Goal: Information Seeking & Learning: Check status

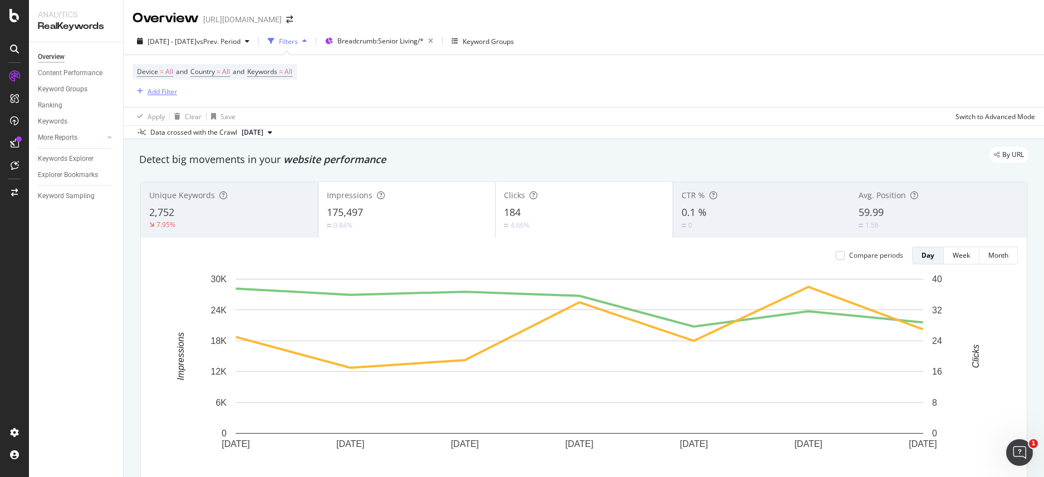
click at [168, 96] on div "Add Filter" at bounding box center [163, 91] width 30 height 9
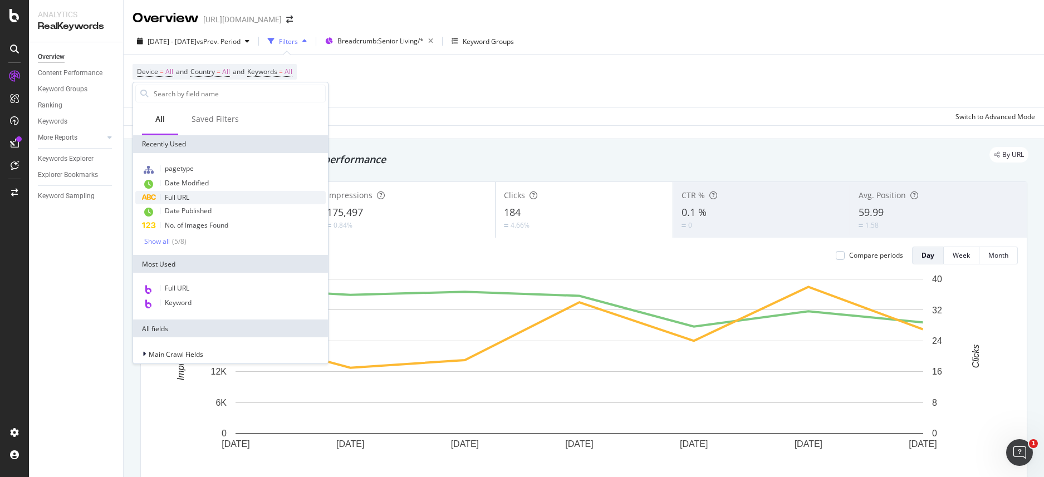
click at [199, 202] on div "Full URL" at bounding box center [230, 197] width 190 height 13
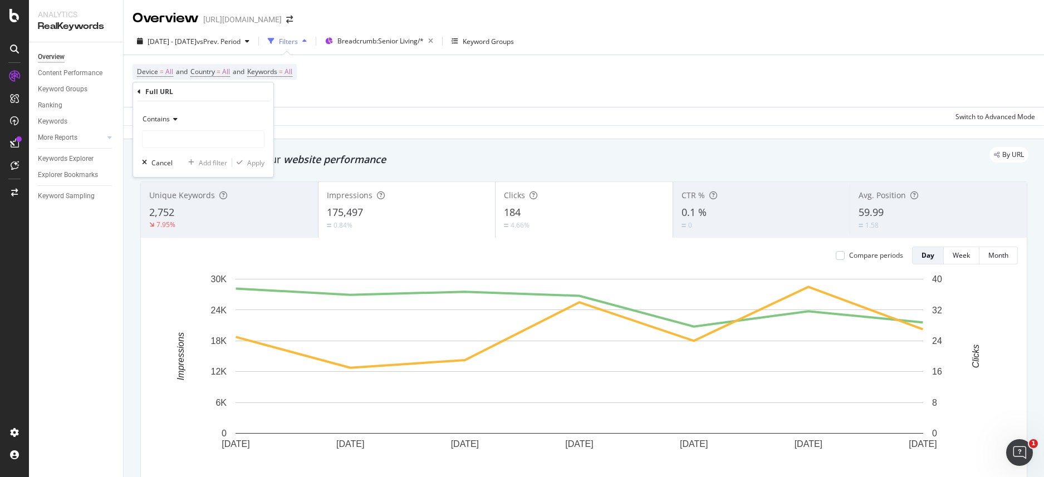
click at [183, 117] on div "Contains" at bounding box center [203, 119] width 123 height 18
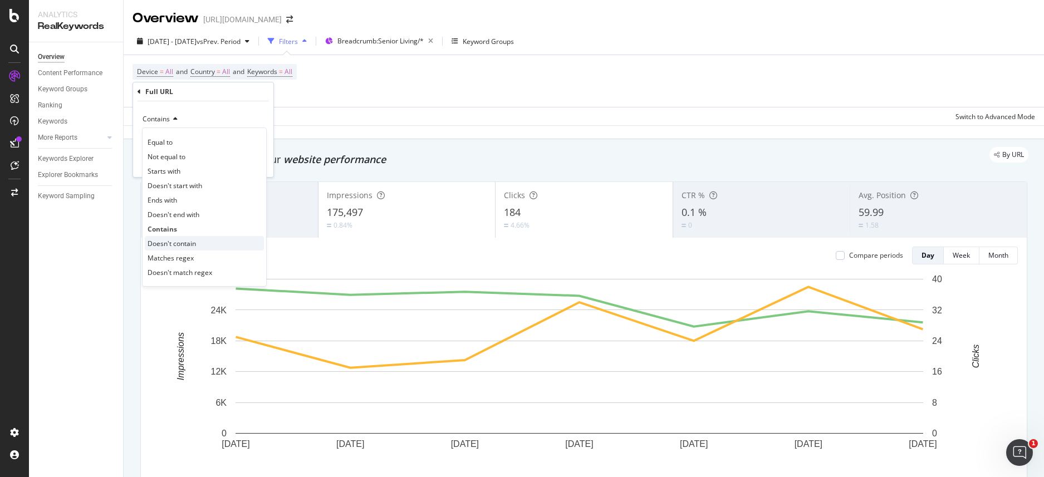
click at [185, 244] on span "Doesn't contain" at bounding box center [172, 243] width 48 height 9
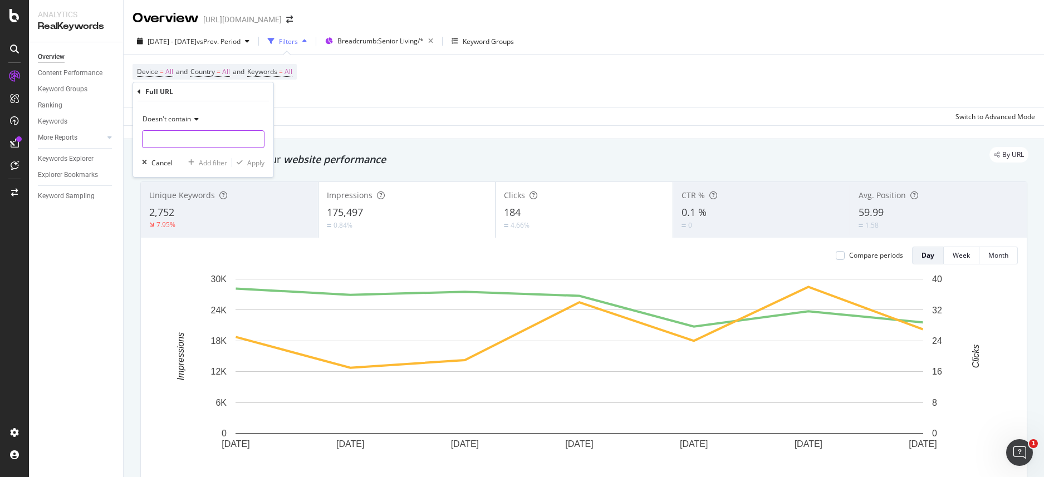
click at [193, 143] on input "text" at bounding box center [203, 139] width 121 height 18
type input "/b/"
click at [253, 165] on div "Apply" at bounding box center [255, 162] width 17 height 9
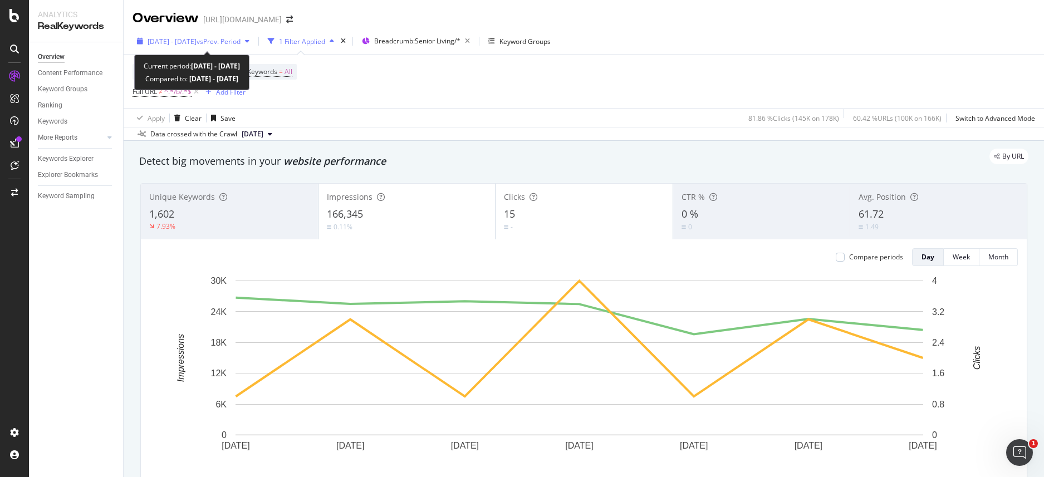
click at [233, 41] on span "vs Prev. Period" at bounding box center [219, 41] width 44 height 9
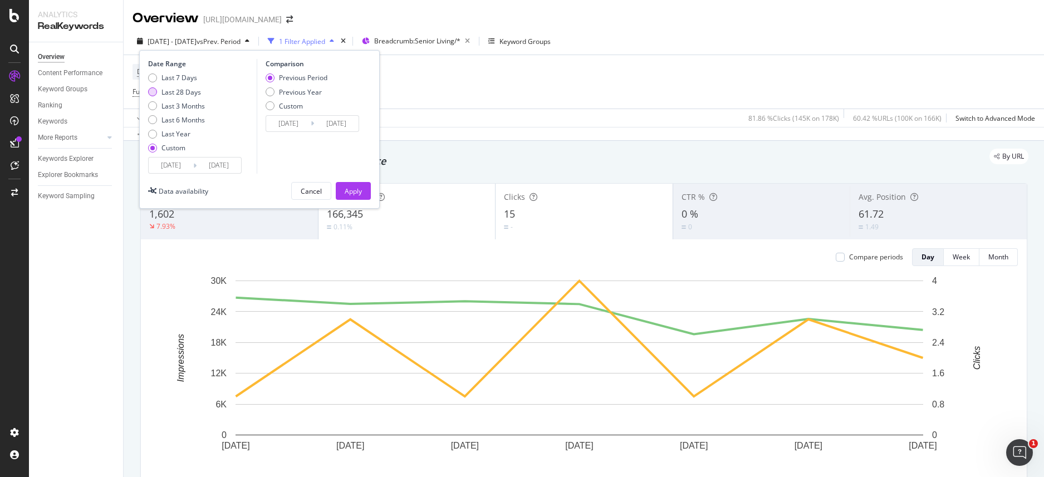
click at [188, 92] on div "Last 28 Days" at bounding box center [181, 91] width 40 height 9
type input "[DATE]"
click at [355, 184] on div "Apply" at bounding box center [353, 191] width 17 height 17
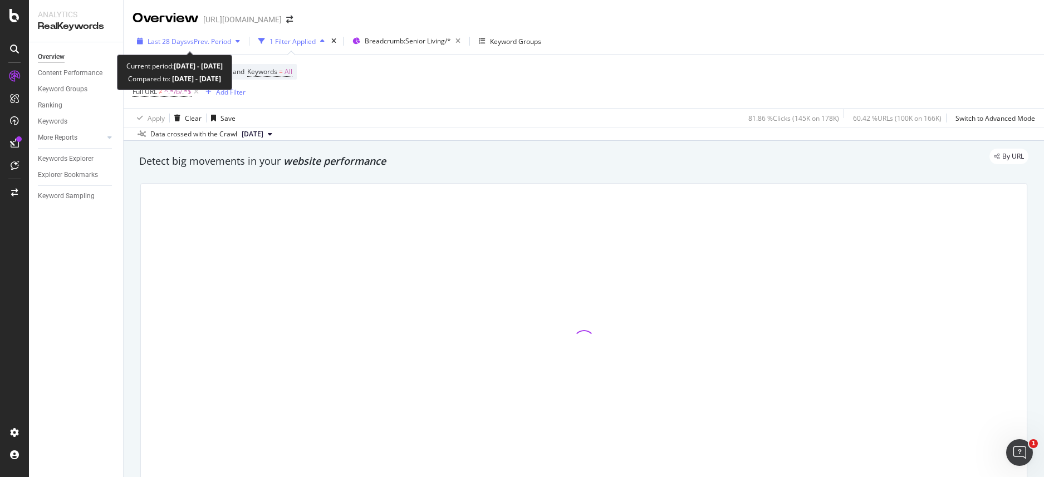
click at [205, 45] on span "vs Prev. Period" at bounding box center [209, 41] width 44 height 9
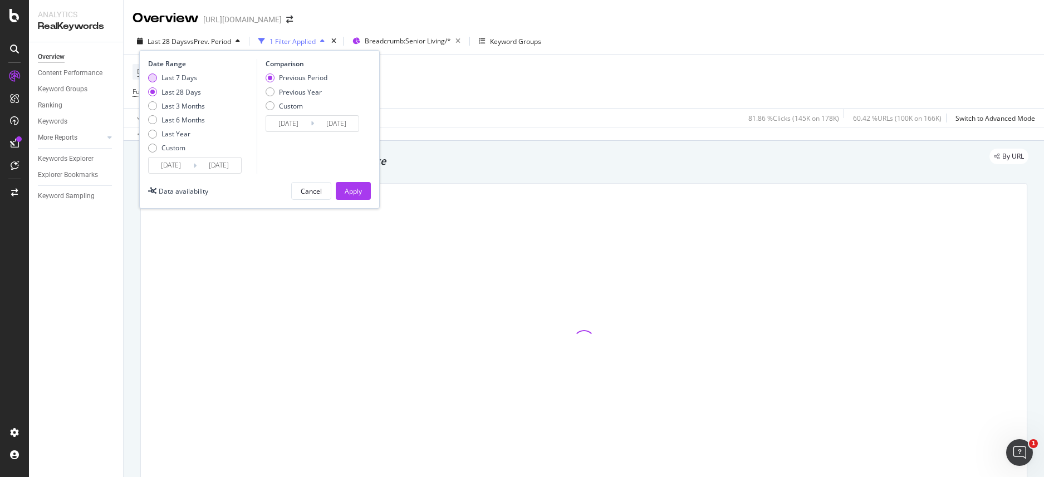
click at [190, 82] on div "Last 7 Days" at bounding box center [179, 77] width 36 height 9
type input "[DATE]"
click at [358, 184] on div "Apply" at bounding box center [353, 191] width 17 height 17
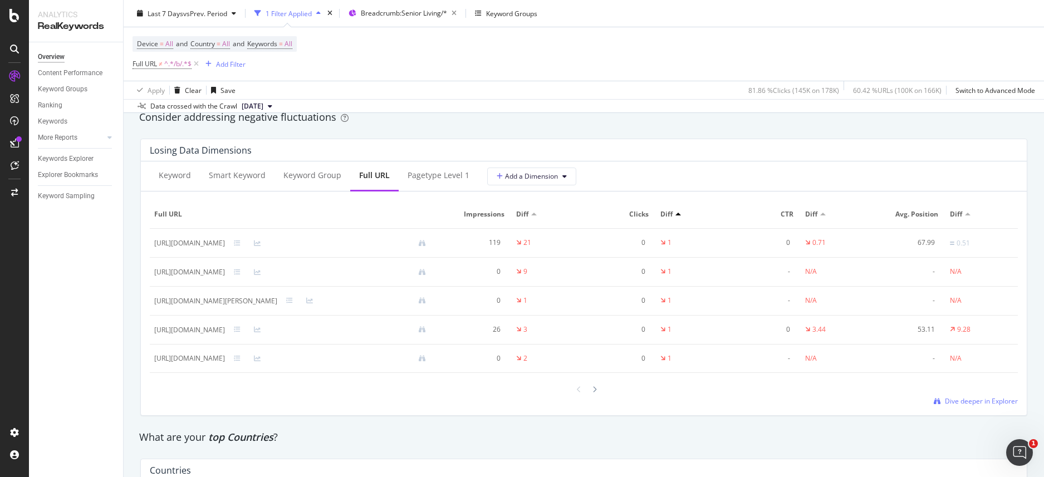
scroll to position [1306, 0]
